Goal: Navigation & Orientation: Find specific page/section

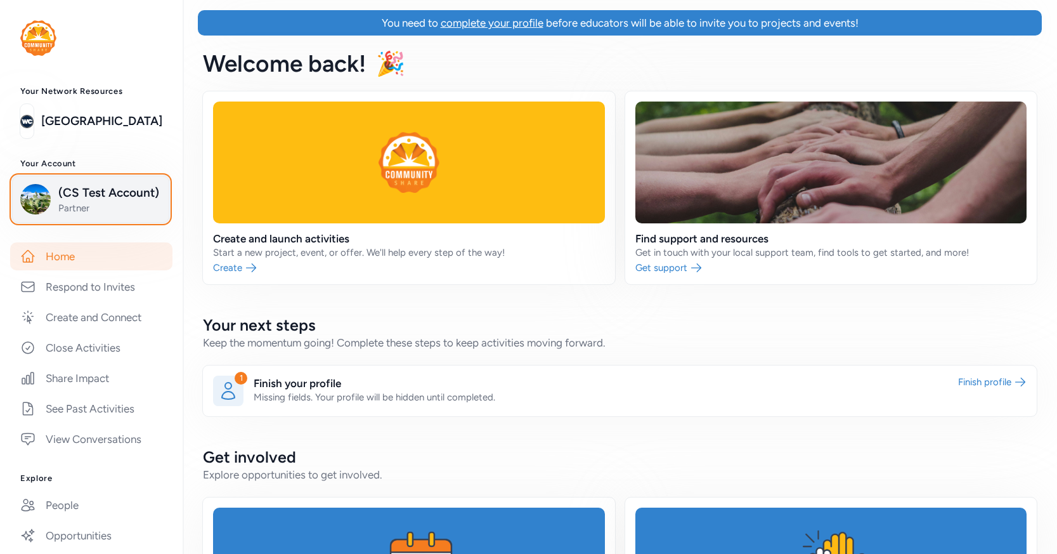
click at [125, 188] on span "(CS Test Account)" at bounding box center [109, 193] width 103 height 18
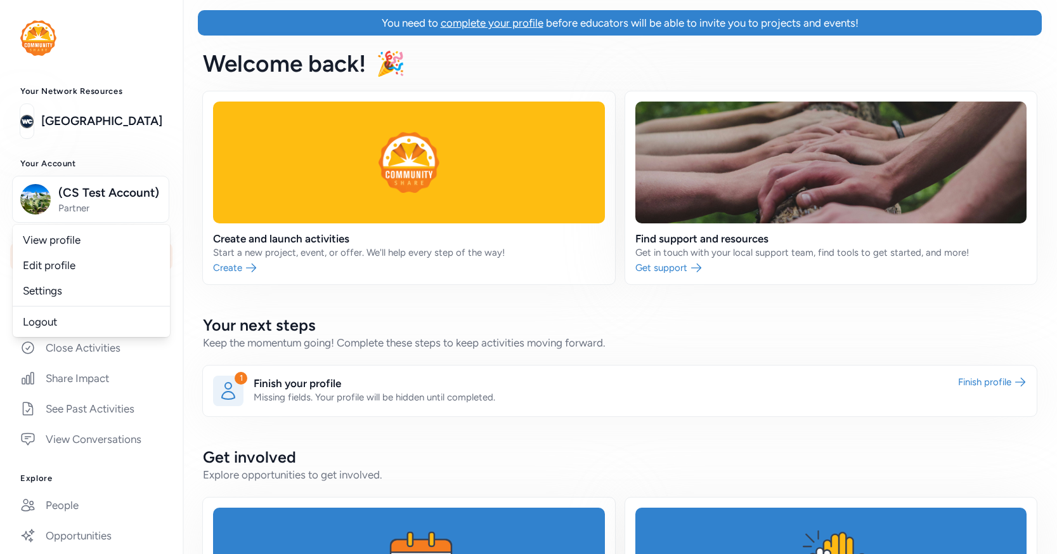
click at [194, 65] on div "Welcome back ! 🎉" at bounding box center [620, 64] width 875 height 56
